Goal: Transaction & Acquisition: Obtain resource

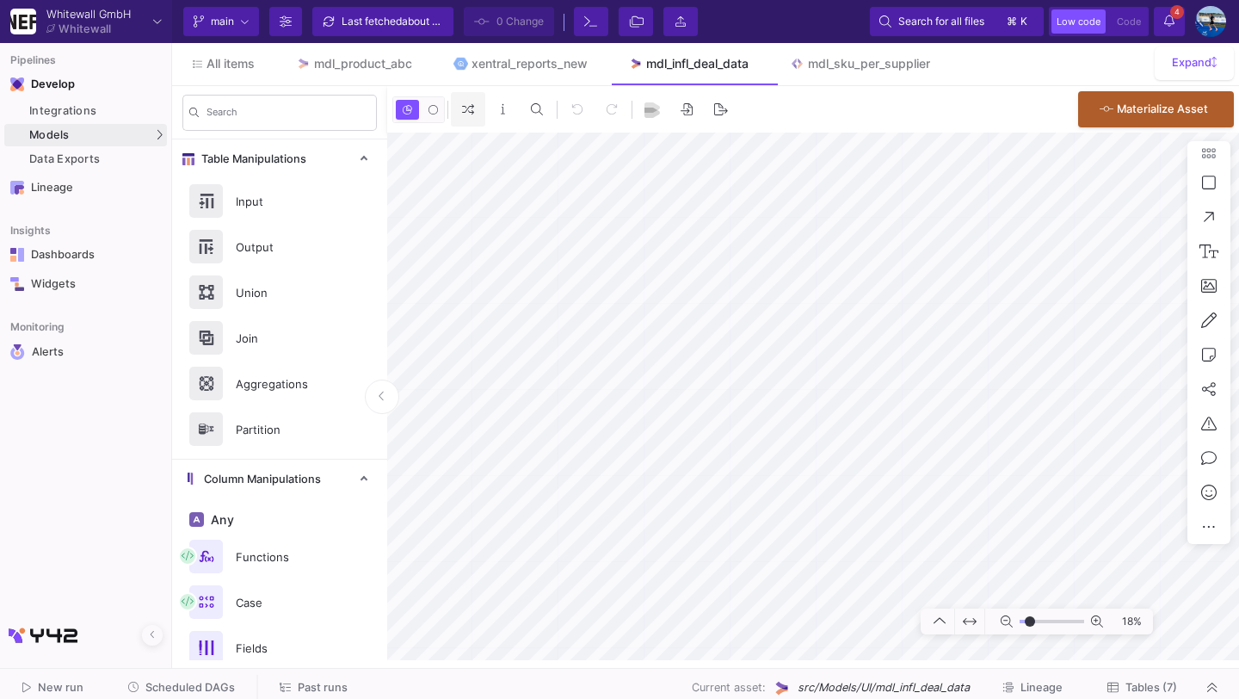
type input "-28"
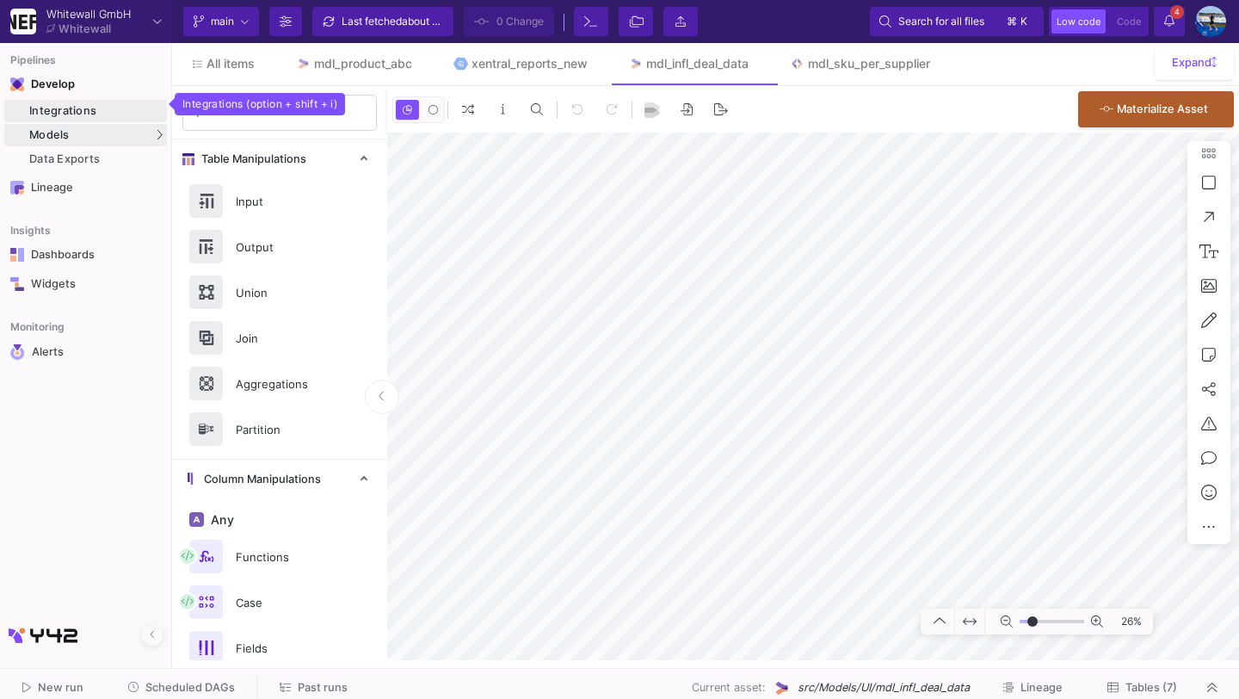
click at [102, 104] on div "Integrations" at bounding box center [95, 111] width 133 height 14
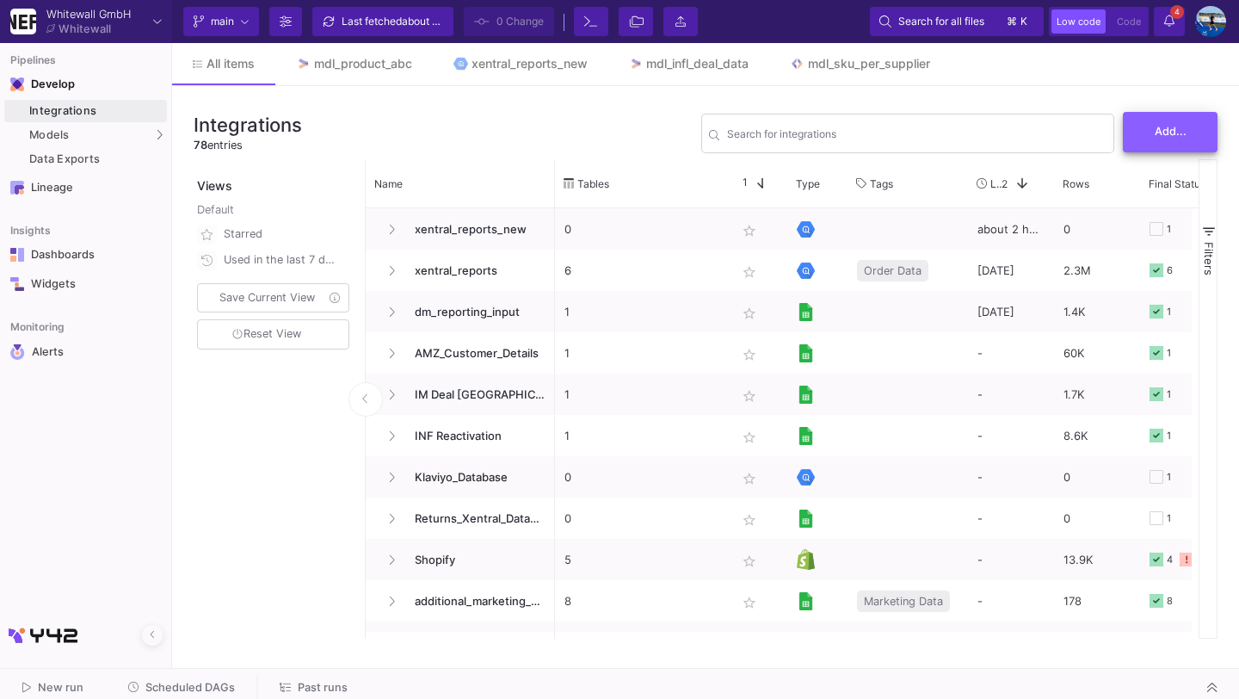
click at [1158, 135] on span "Add..." at bounding box center [1171, 131] width 32 height 13
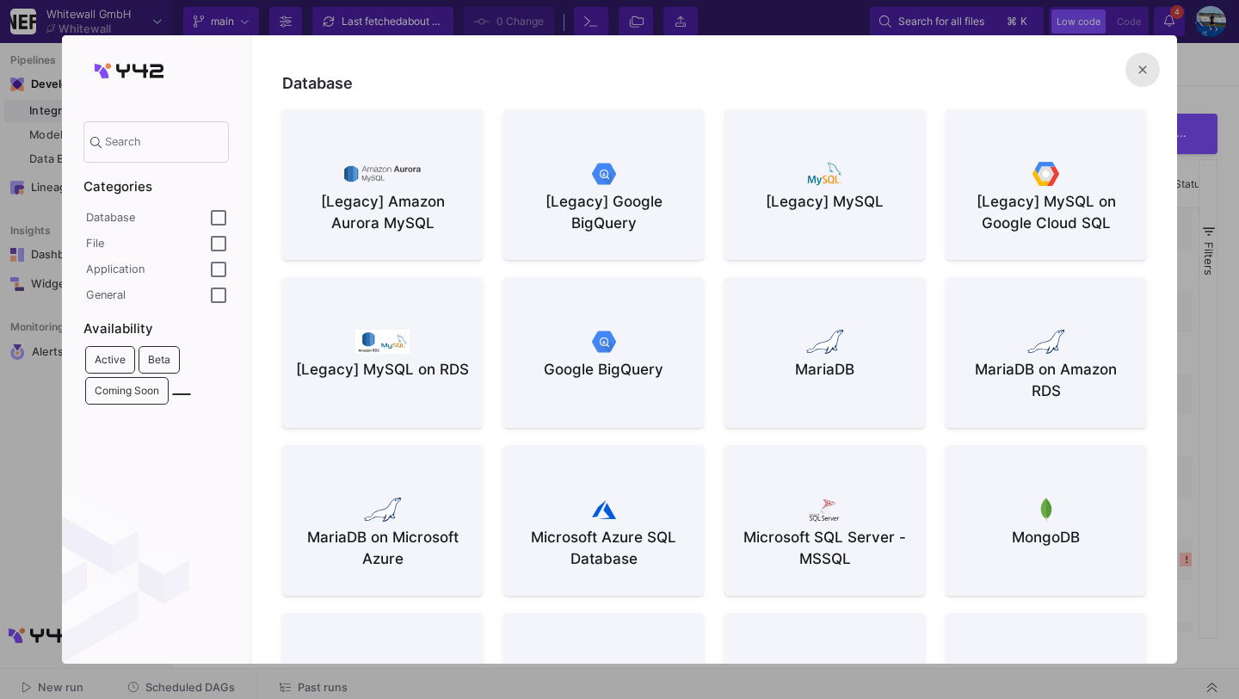
click at [1155, 66] on button "close" at bounding box center [1143, 69] width 34 height 34
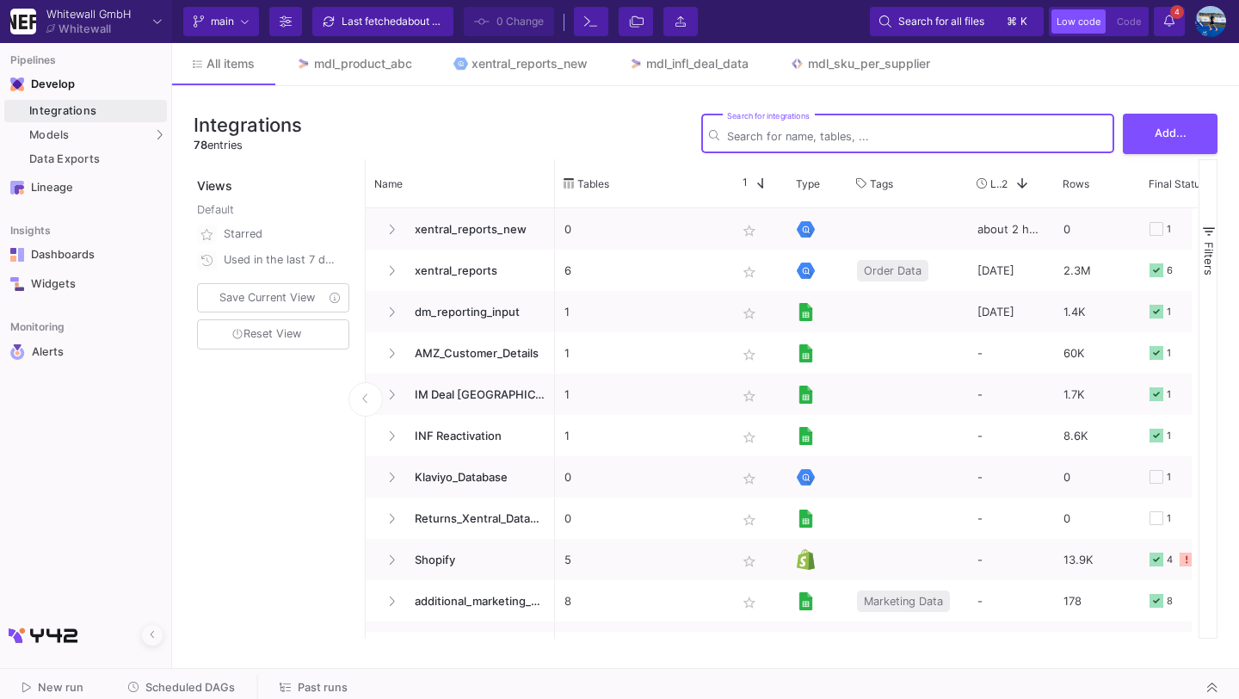
click at [811, 136] on input "Search for integrations" at bounding box center [917, 136] width 380 height 13
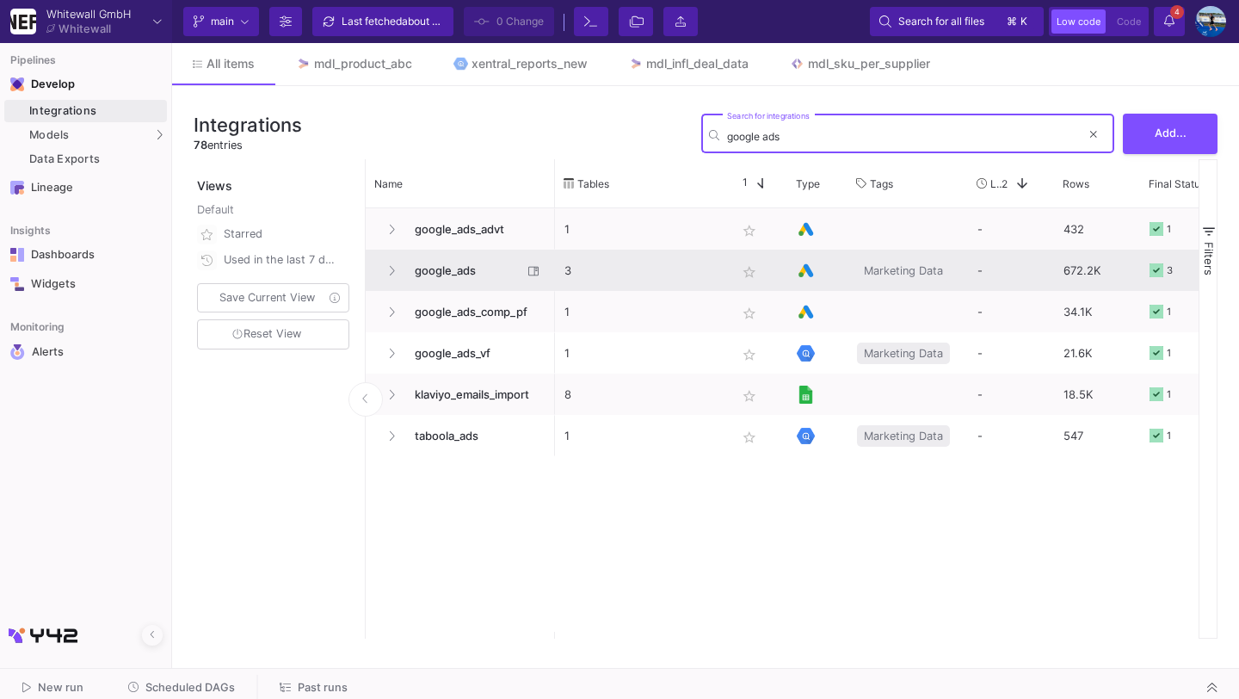
type input "google ads"
click at [468, 274] on span "google_ads" at bounding box center [463, 270] width 118 height 40
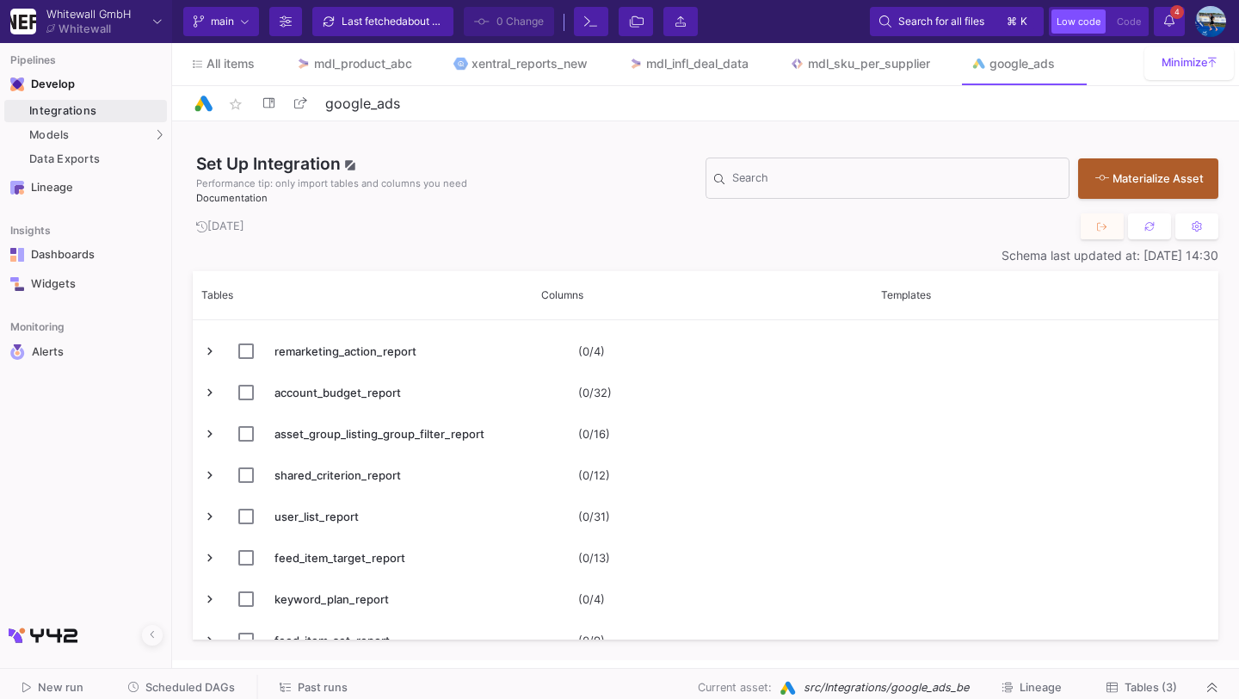
click at [1134, 681] on span "Tables (3)" at bounding box center [1151, 687] width 52 height 13
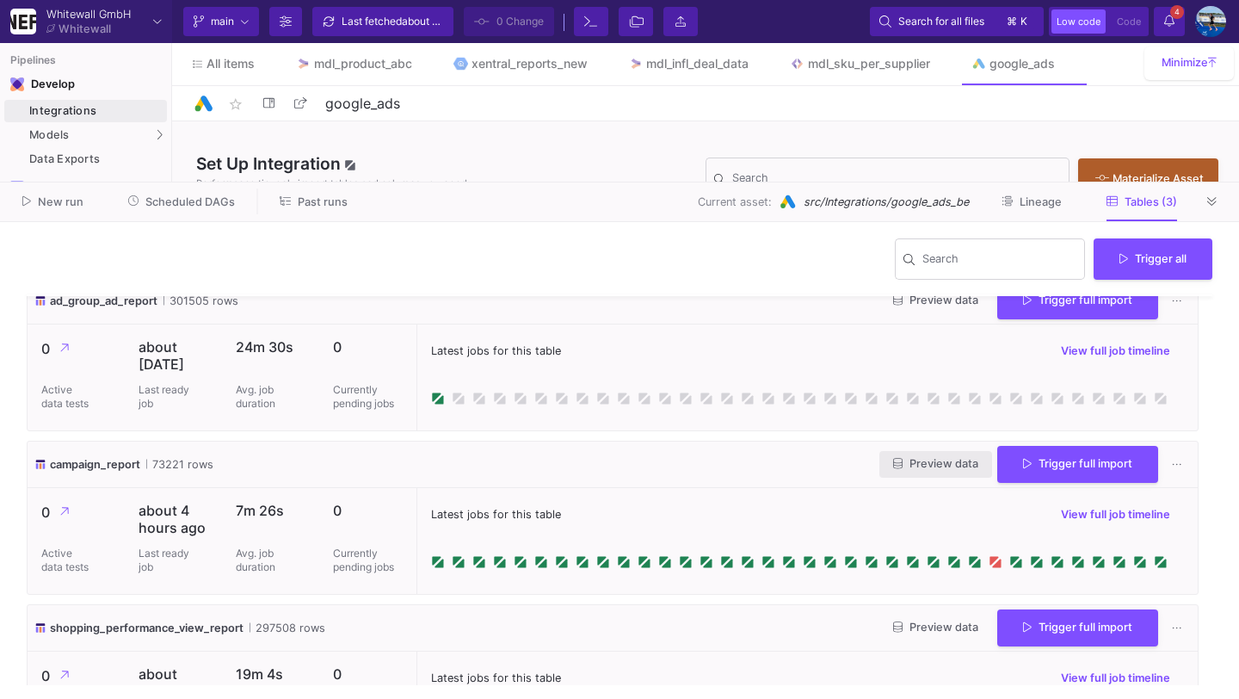
click at [924, 470] on span "Preview data" at bounding box center [935, 463] width 85 height 13
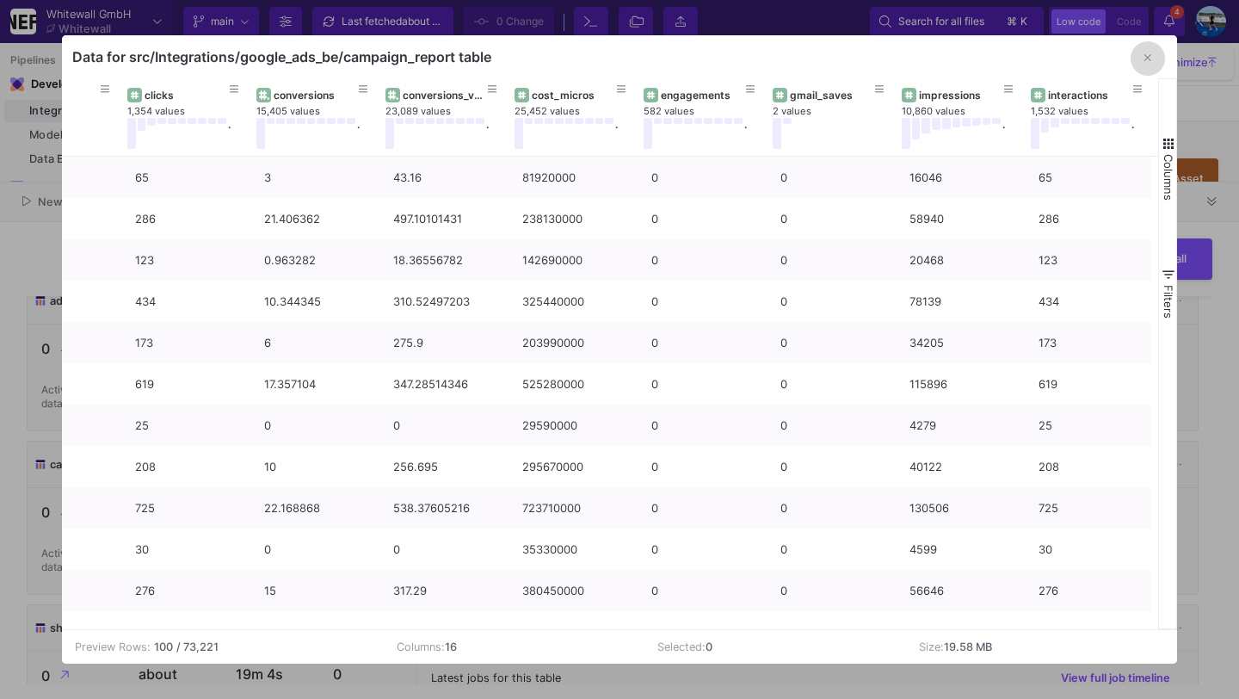
click at [1140, 56] on button "button" at bounding box center [1148, 58] width 34 height 34
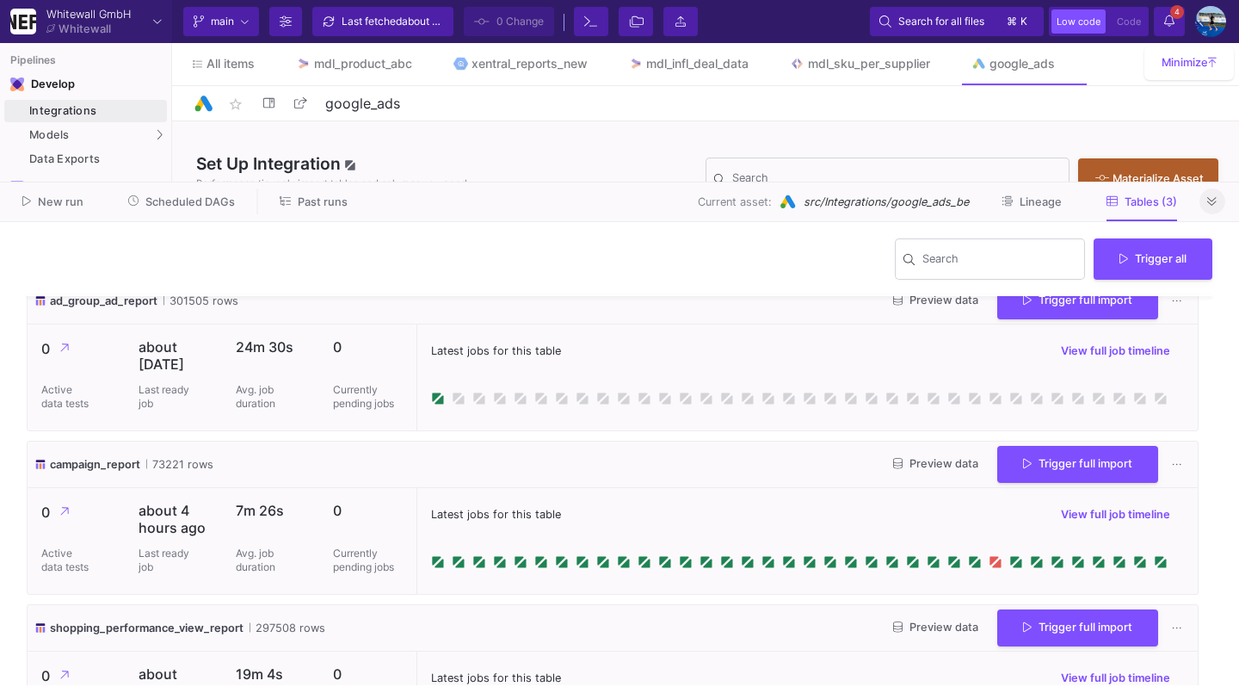
click at [1206, 207] on button at bounding box center [1213, 201] width 26 height 26
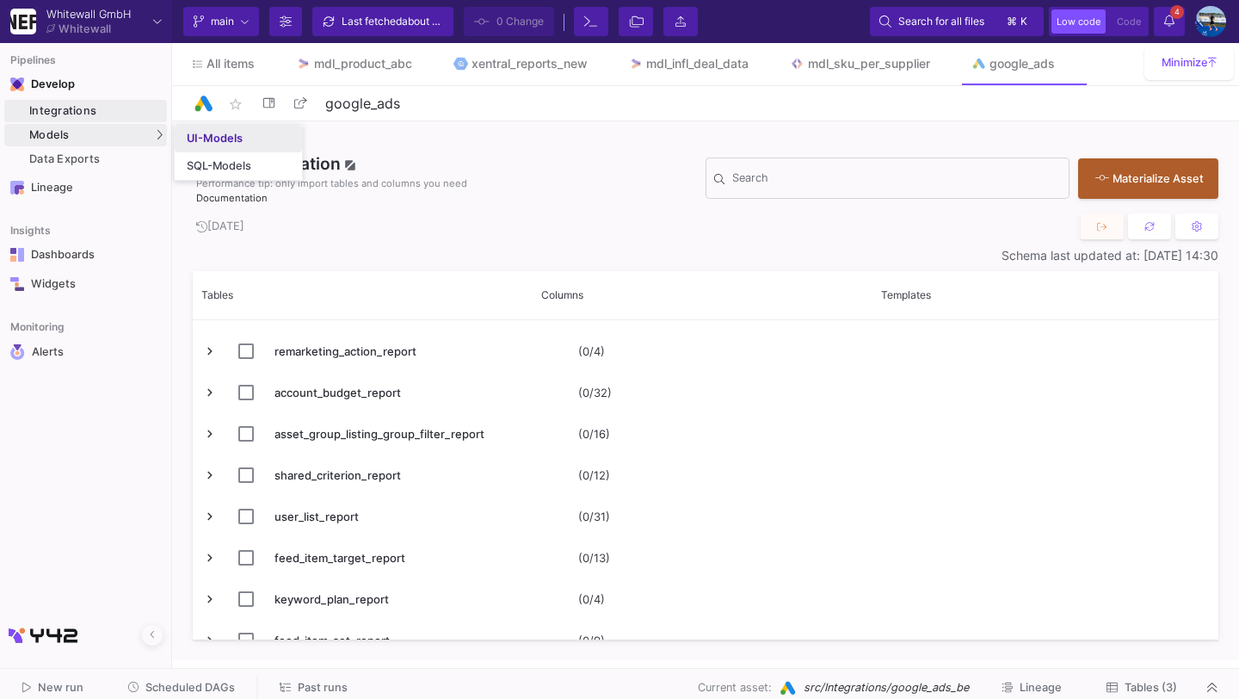
click at [180, 138] on link "UI-Models" at bounding box center [238, 139] width 127 height 28
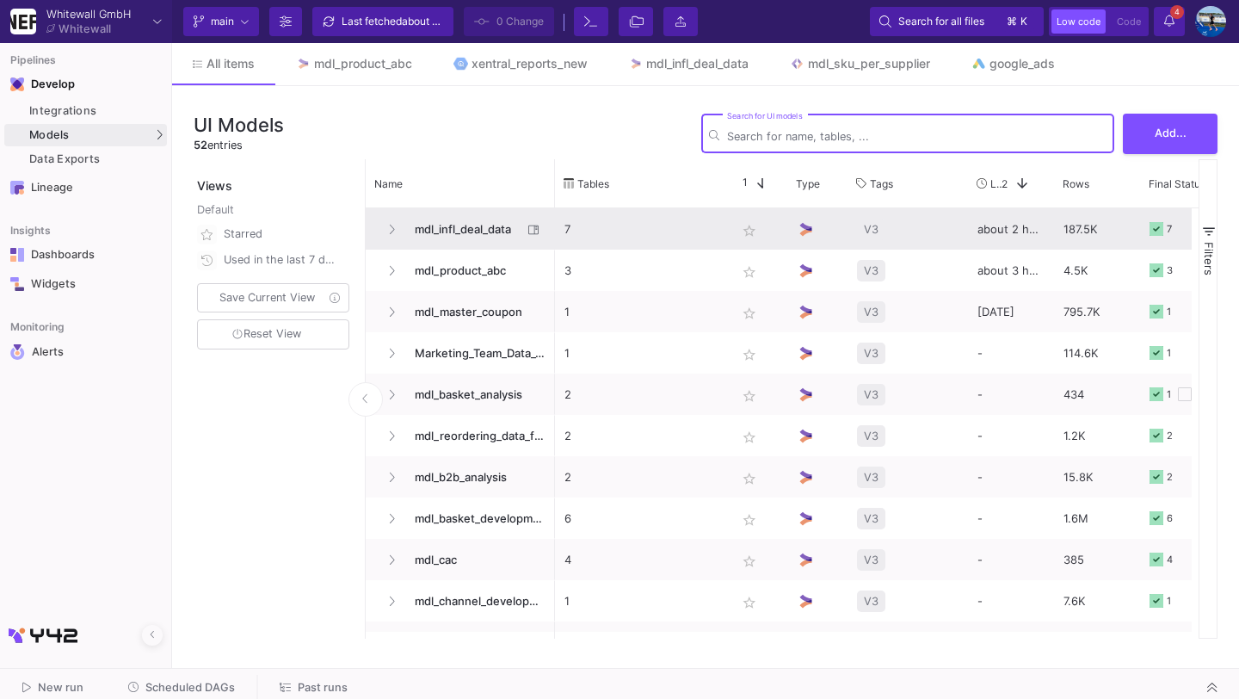
click at [470, 227] on span "mdl_infl_deal_data" at bounding box center [463, 229] width 118 height 40
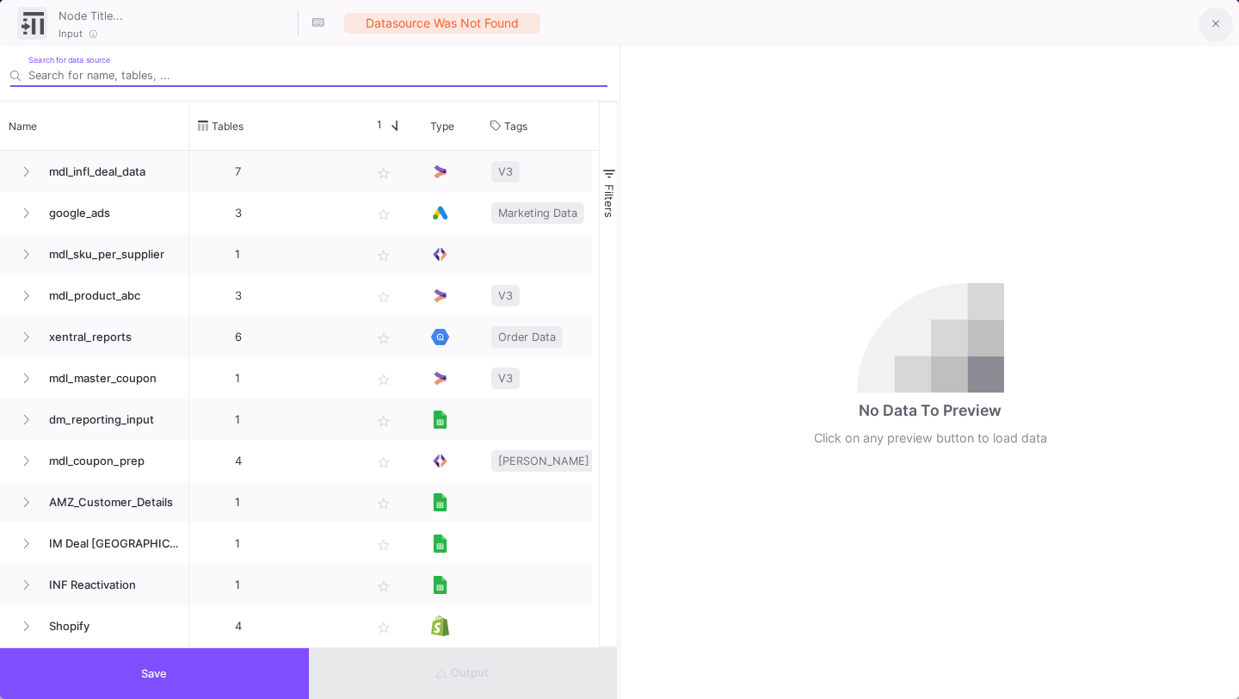
click at [1205, 27] on button at bounding box center [1216, 25] width 34 height 34
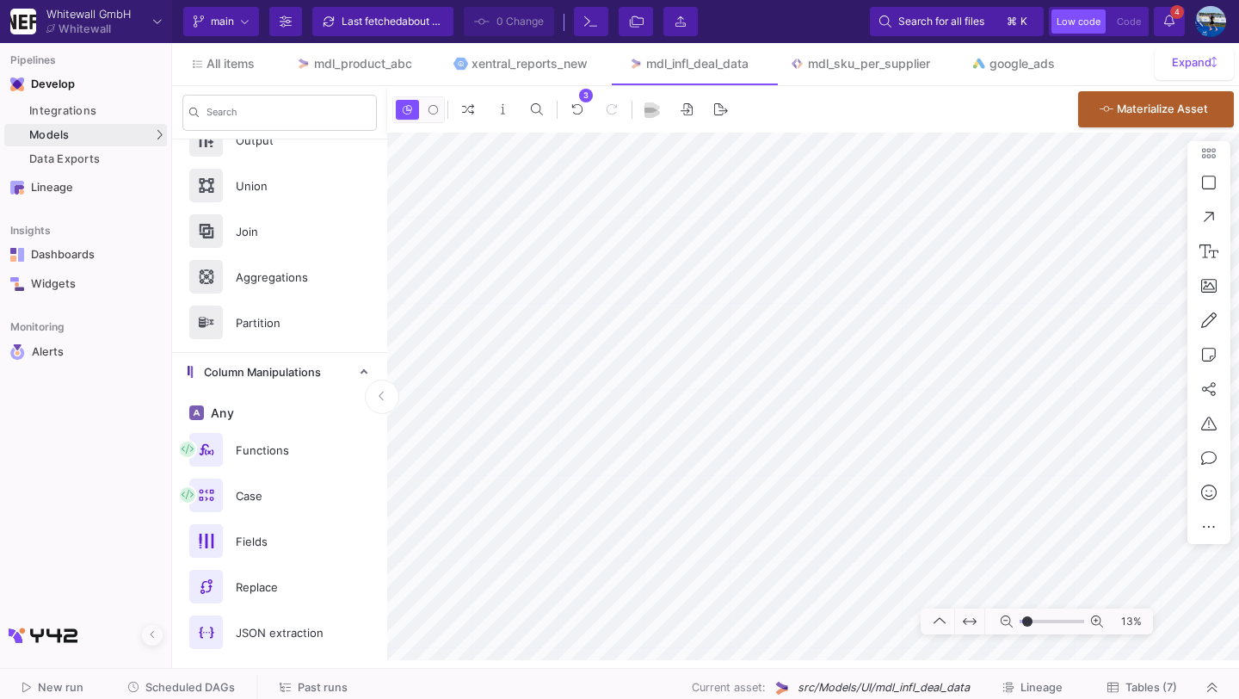
scroll to position [103, 0]
type input "1"
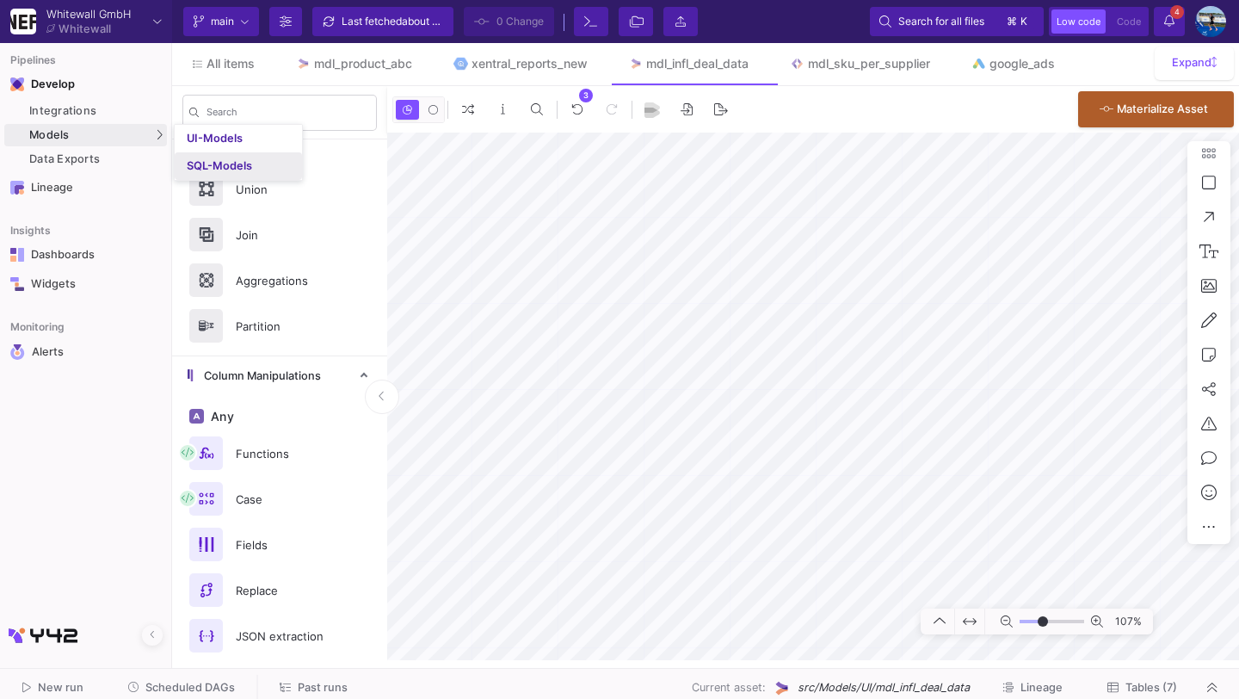
click at [215, 158] on link "SQL-Models" at bounding box center [238, 166] width 127 height 28
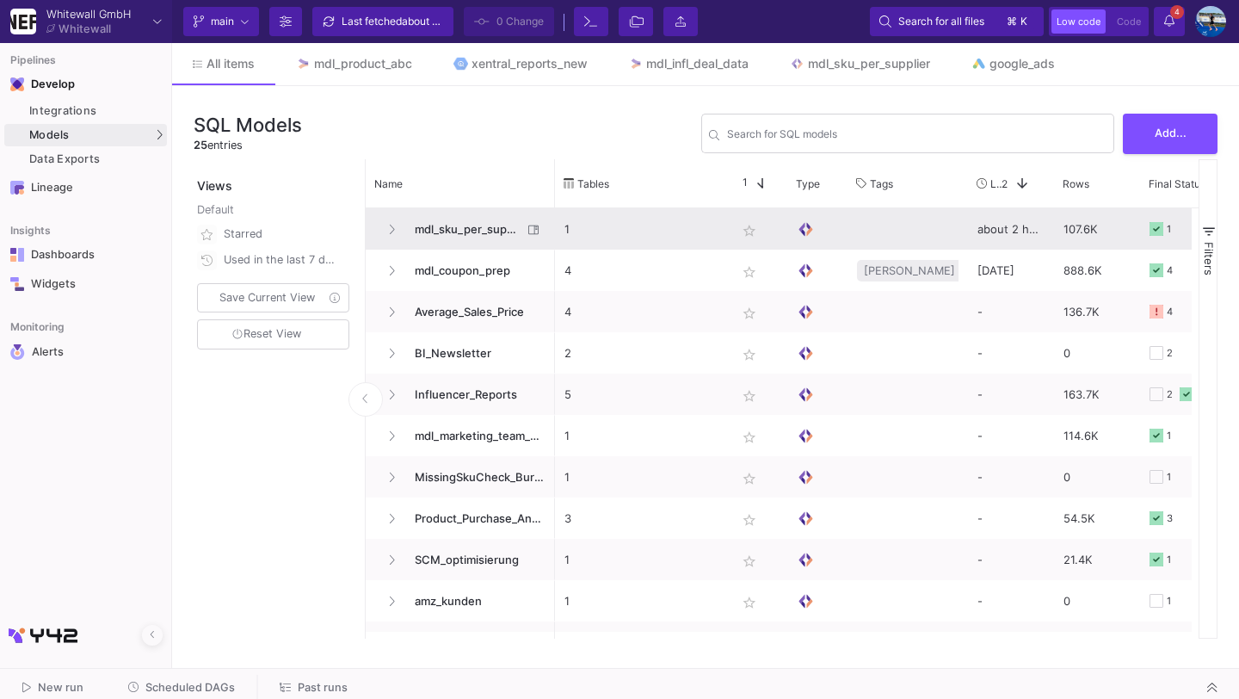
click at [450, 226] on span "mdl_sku_per_supplier" at bounding box center [463, 229] width 118 height 40
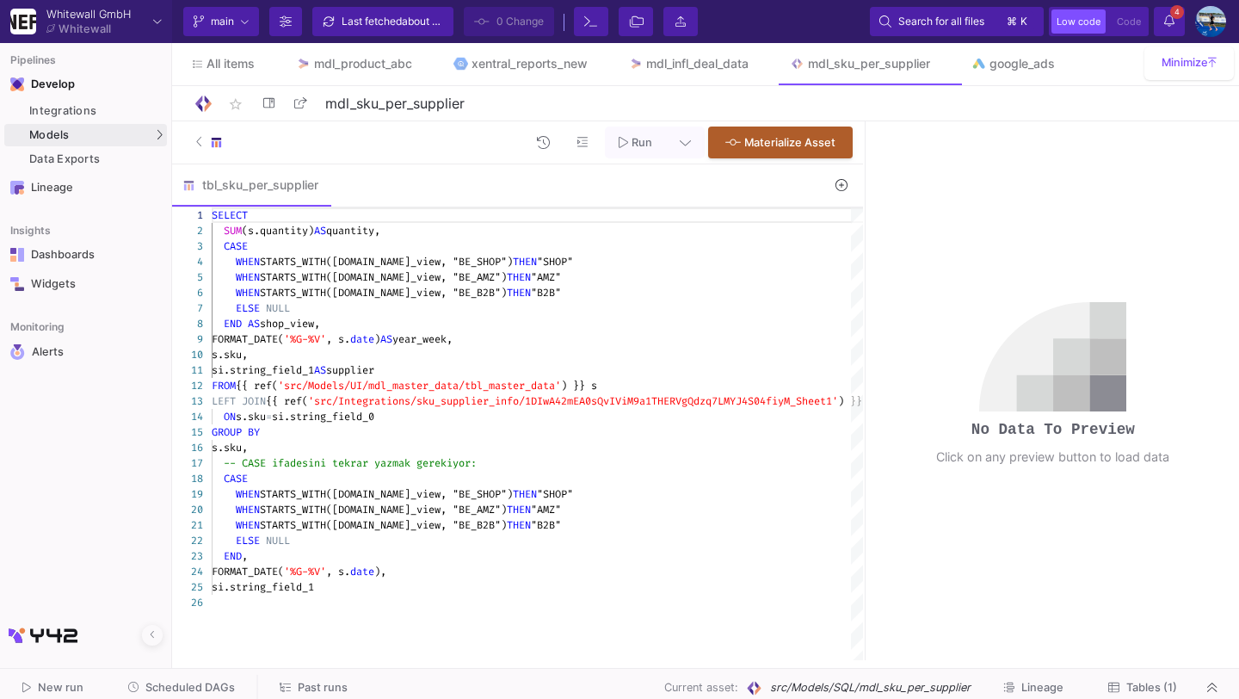
click at [1151, 685] on span "Tables (1)" at bounding box center [1151, 687] width 51 height 13
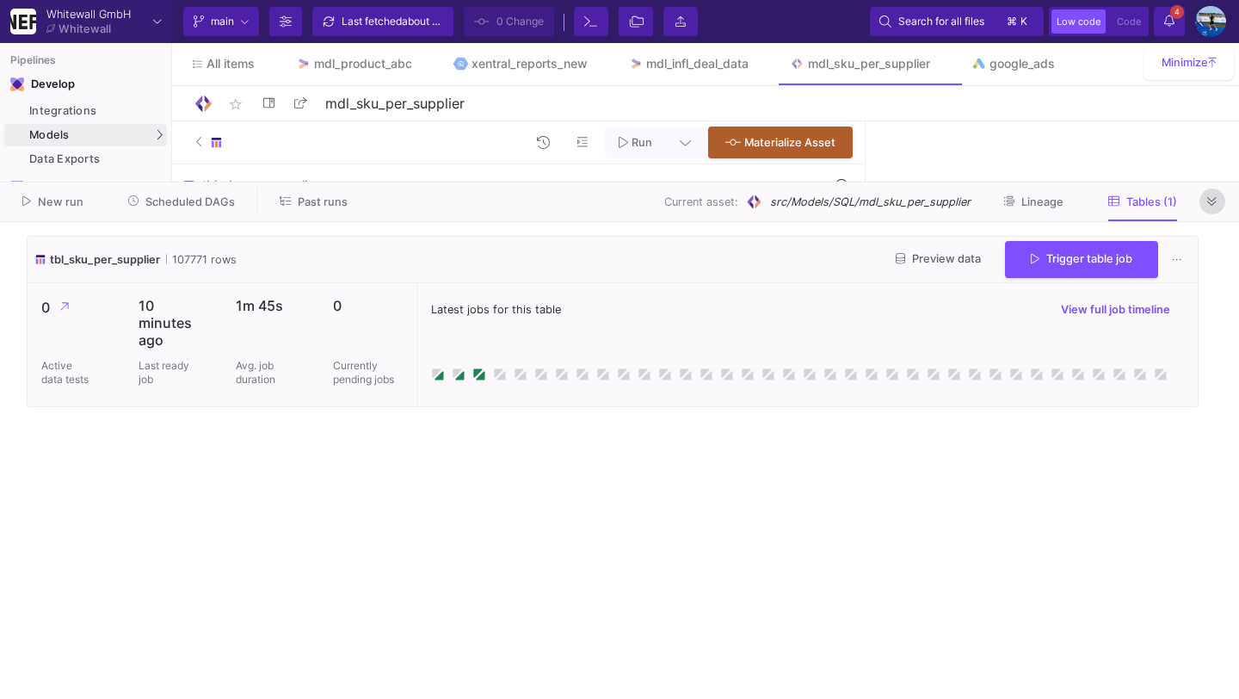
click at [1213, 206] on icon at bounding box center [1211, 201] width 9 height 9
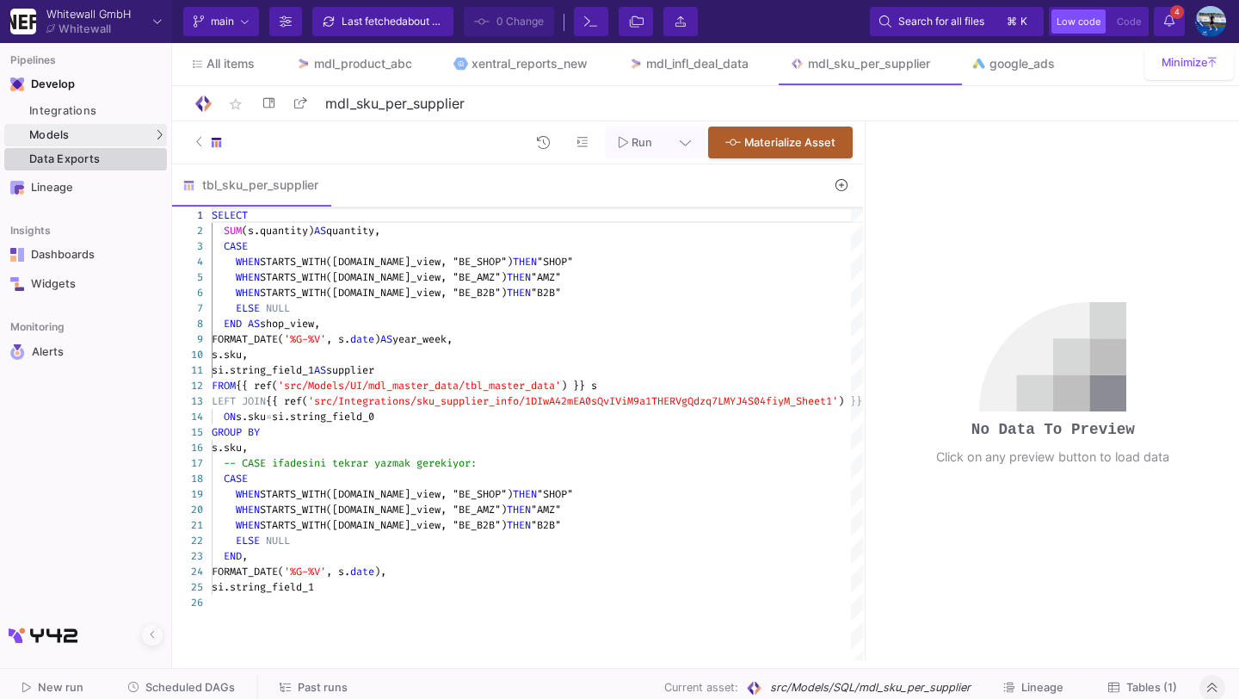
click at [108, 157] on div "Data Exports" at bounding box center [95, 159] width 133 height 14
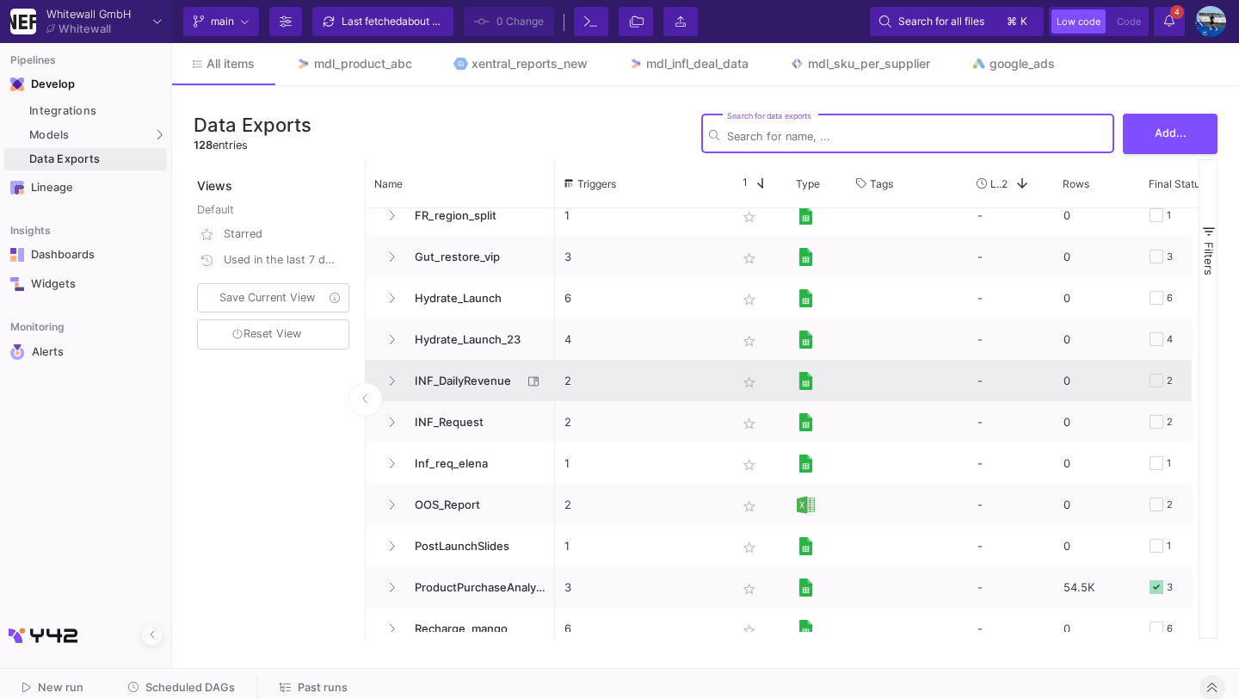
scroll to position [579, 0]
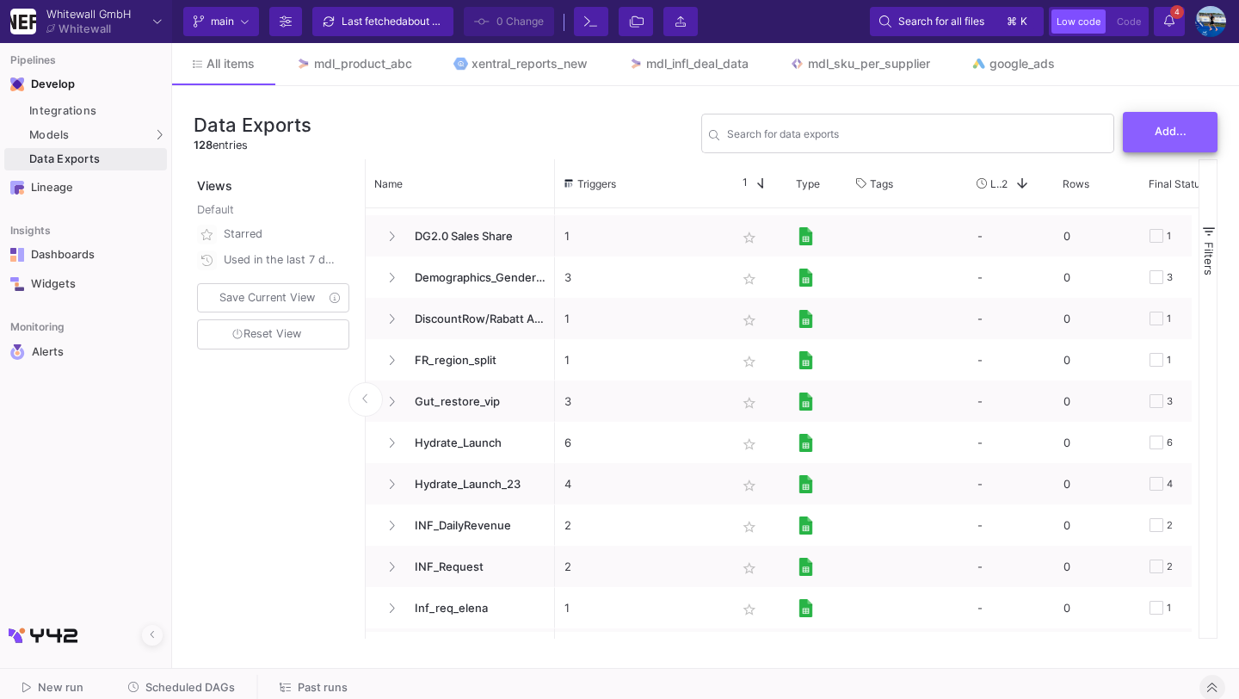
click at [1185, 134] on span "Add..." at bounding box center [1171, 131] width 32 height 13
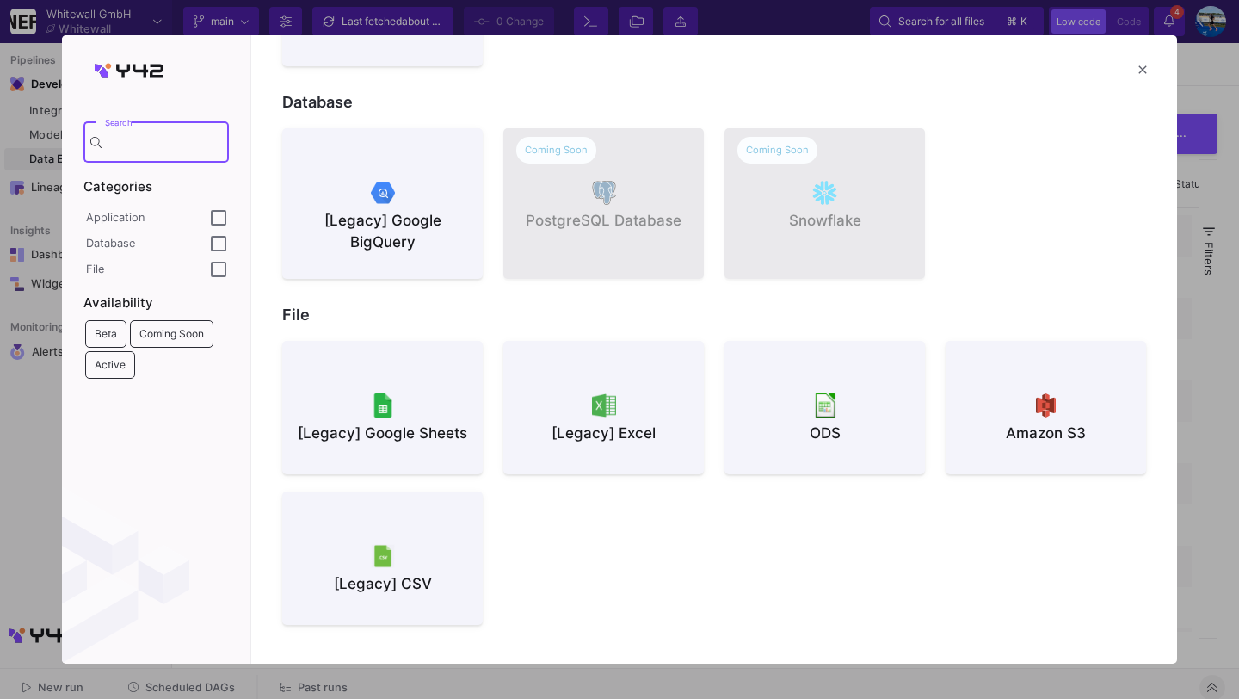
click at [407, 384] on button "[Legacy] Google Sheets" at bounding box center [382, 407] width 201 height 133
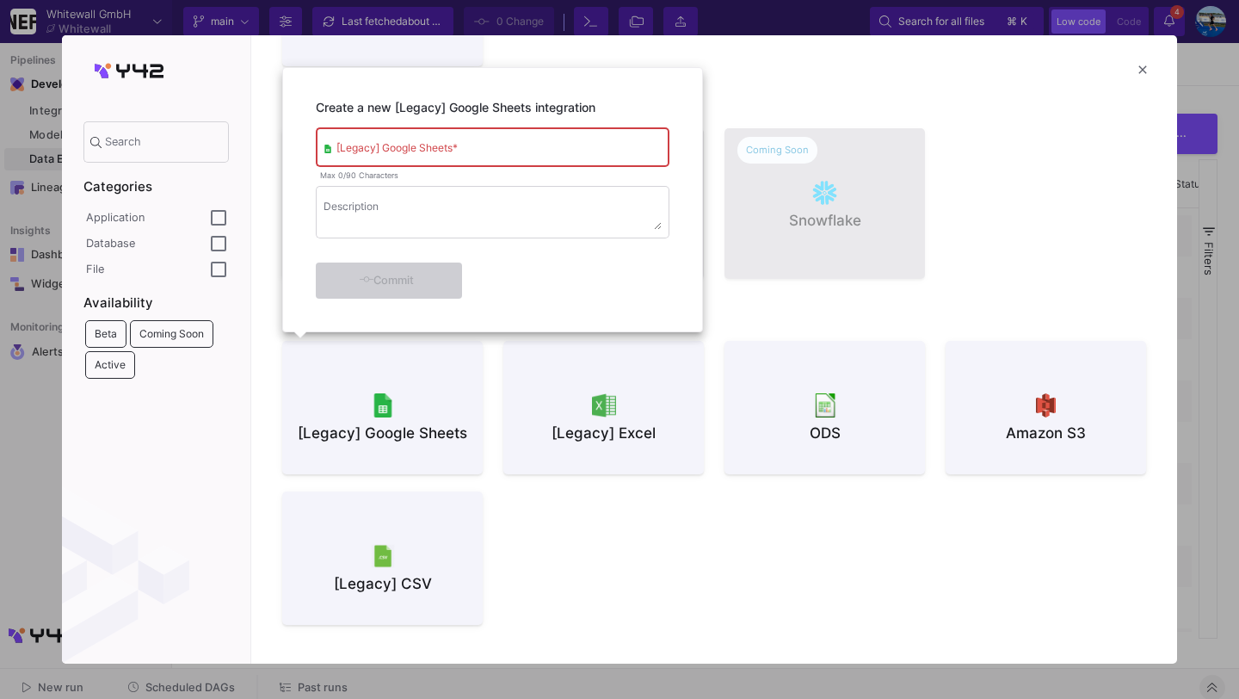
click at [887, 111] on div at bounding box center [619, 349] width 1239 height 699
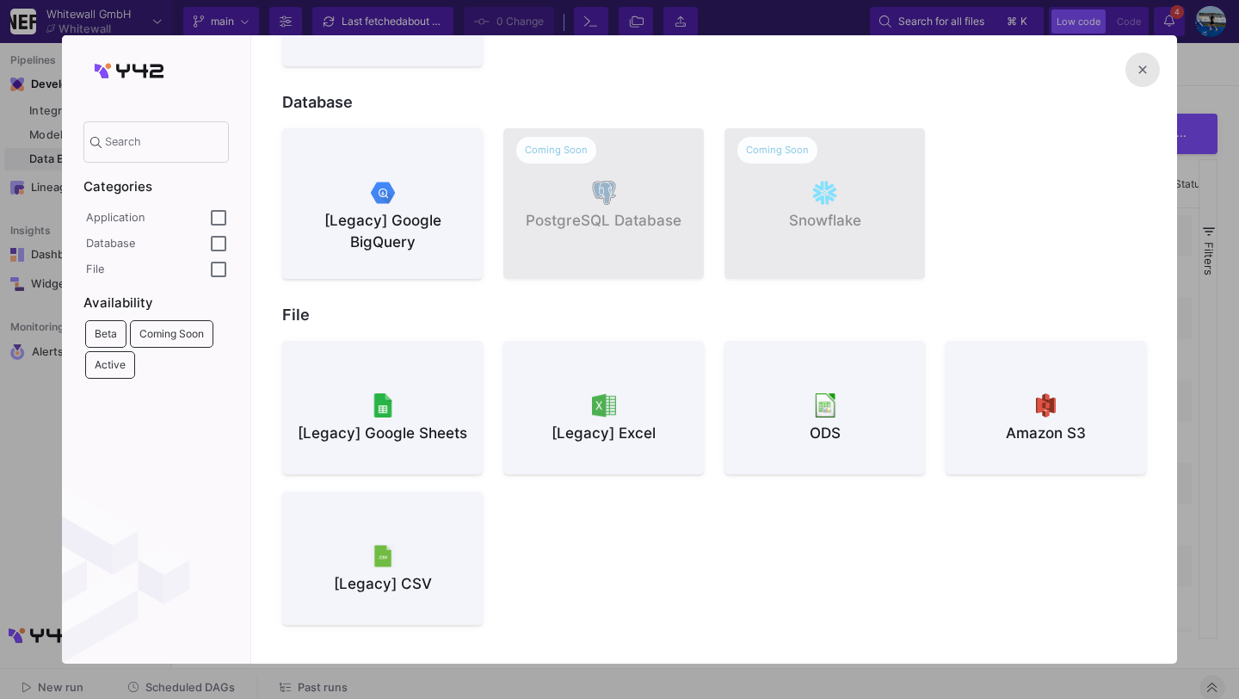
click at [1150, 65] on mat-icon "close" at bounding box center [1142, 69] width 21 height 21
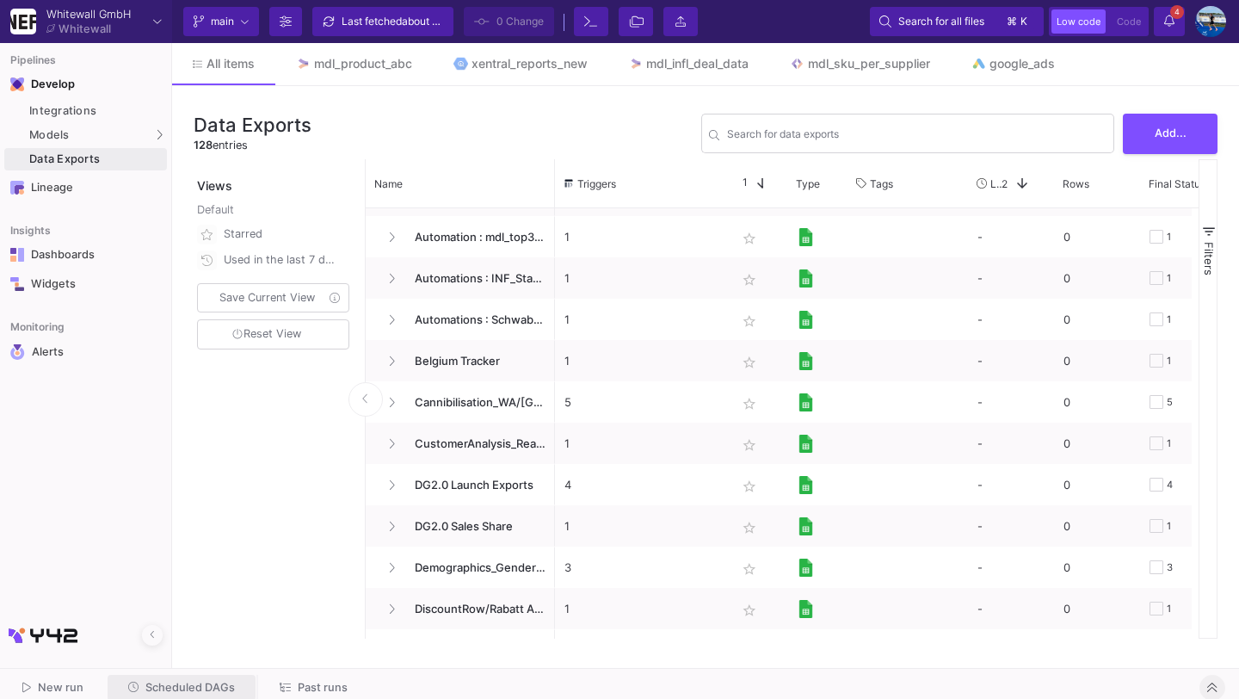
click at [198, 688] on span "Scheduled DAGs" at bounding box center [189, 687] width 89 height 13
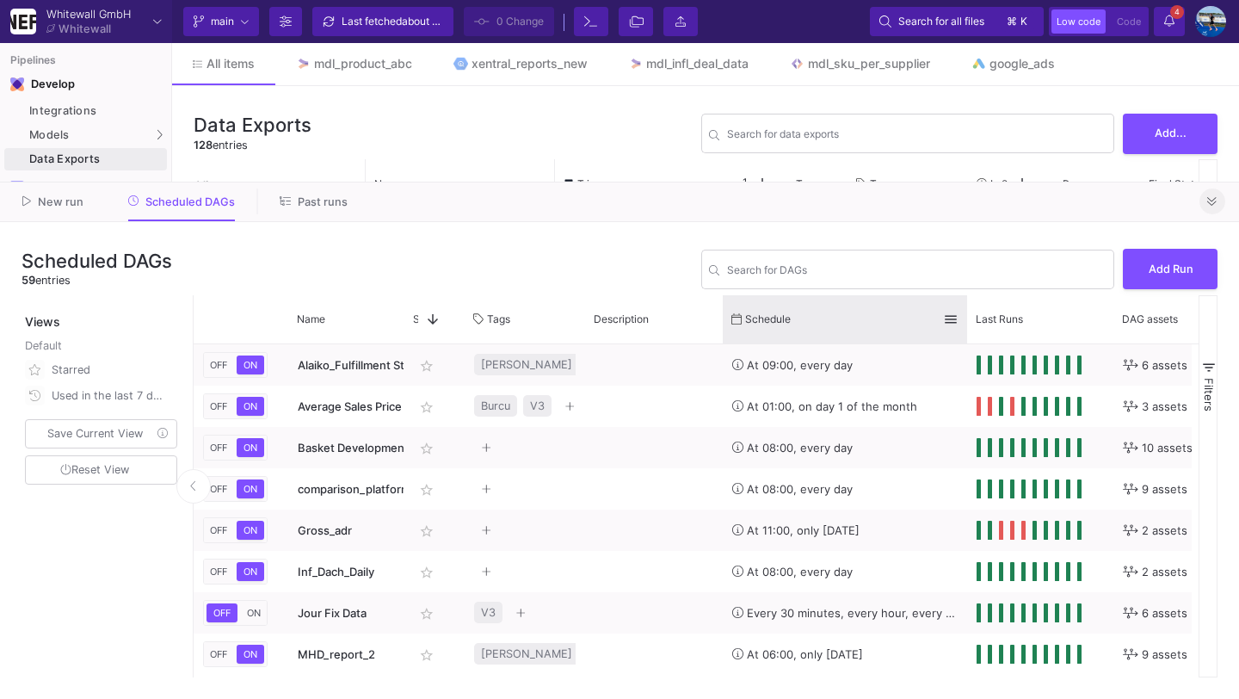
drag, startPoint x: 867, startPoint y: 318, endPoint x: 966, endPoint y: 318, distance: 98.1
click at [966, 318] on div at bounding box center [967, 319] width 7 height 48
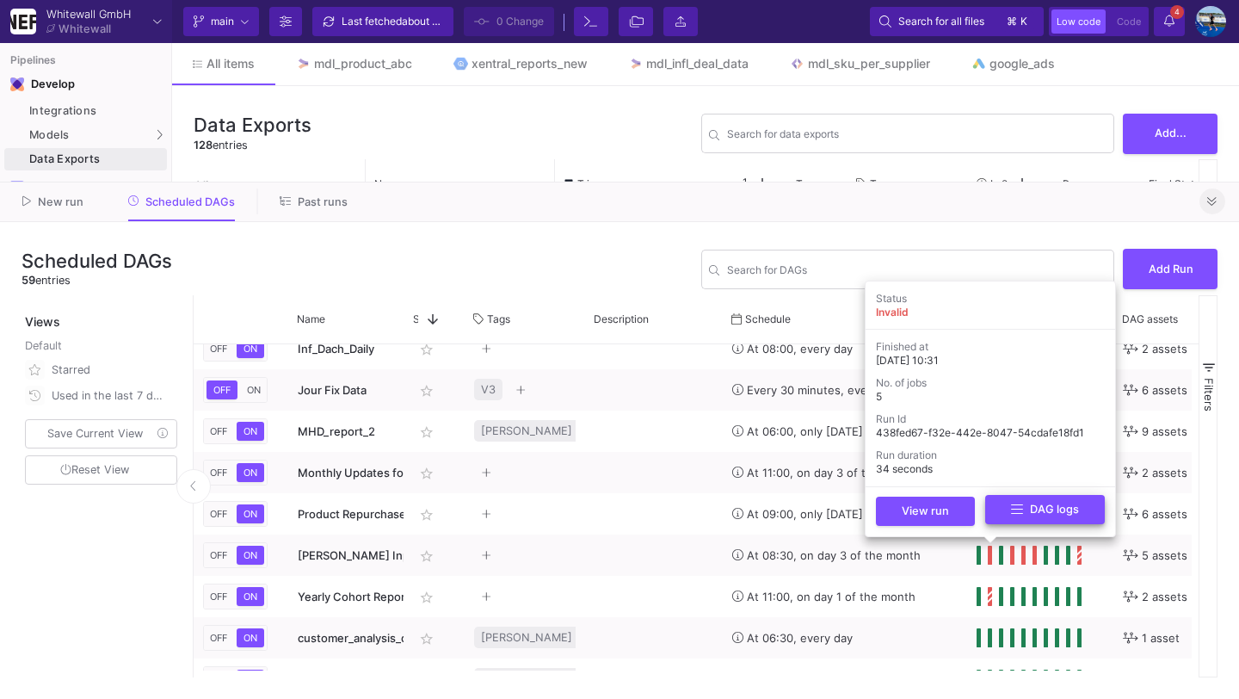
click at [1015, 512] on icon at bounding box center [1017, 508] width 12 height 9
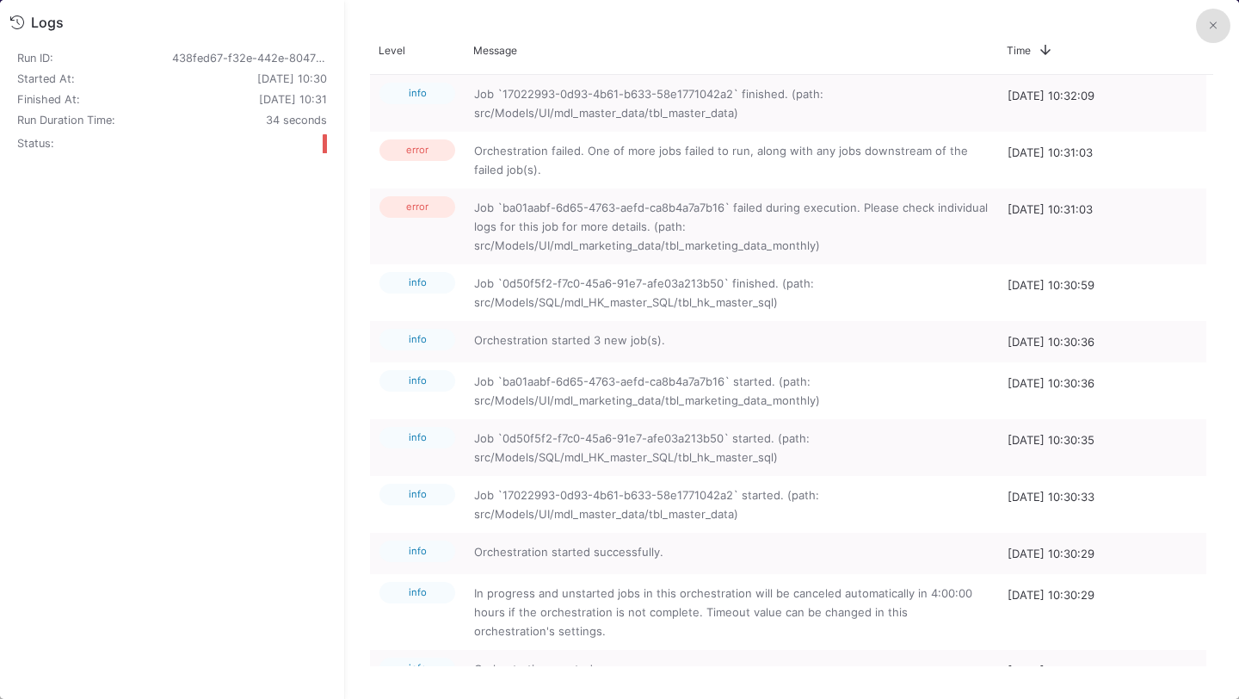
click at [1210, 24] on icon at bounding box center [1213, 25] width 7 height 11
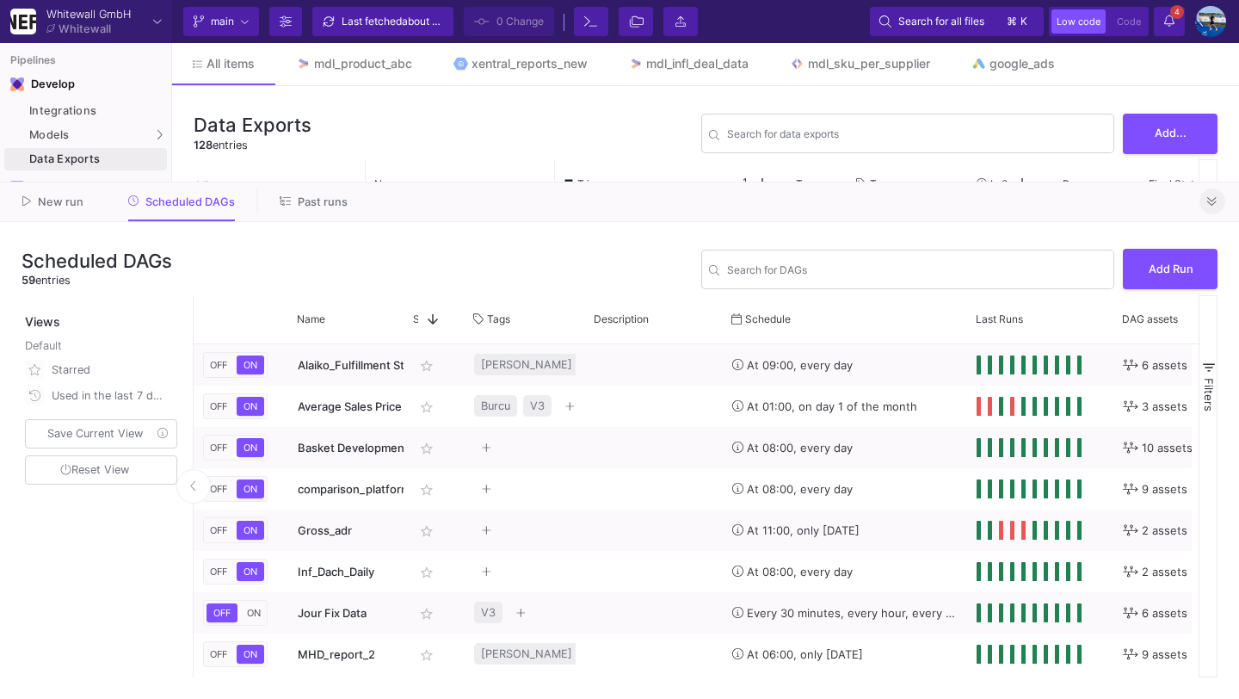
click at [1214, 199] on icon at bounding box center [1211, 201] width 9 height 11
